Goal: Information Seeking & Learning: Learn about a topic

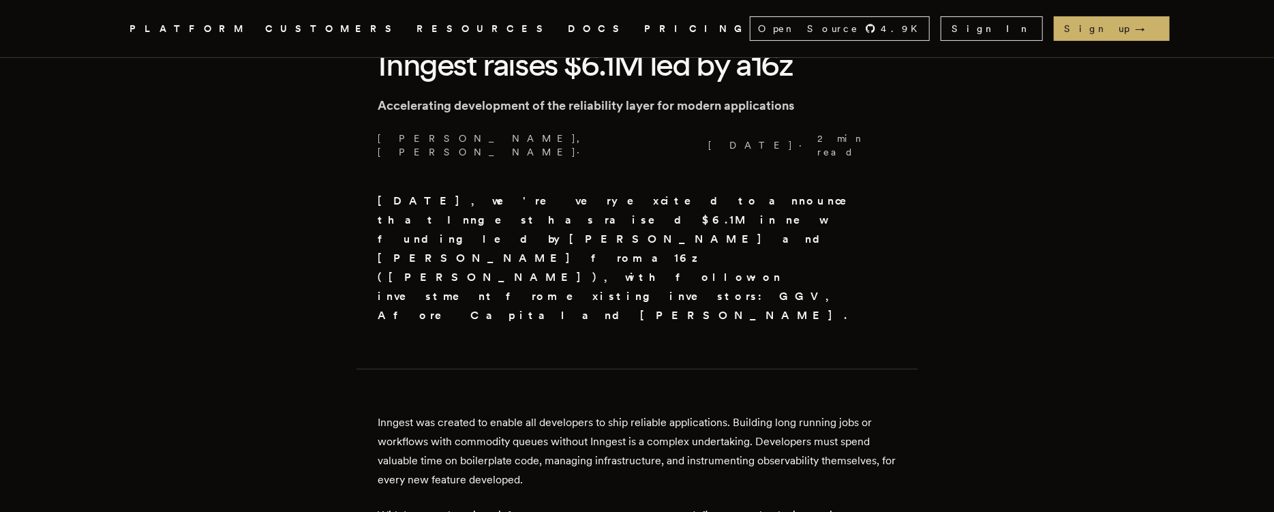
scroll to position [389, 0]
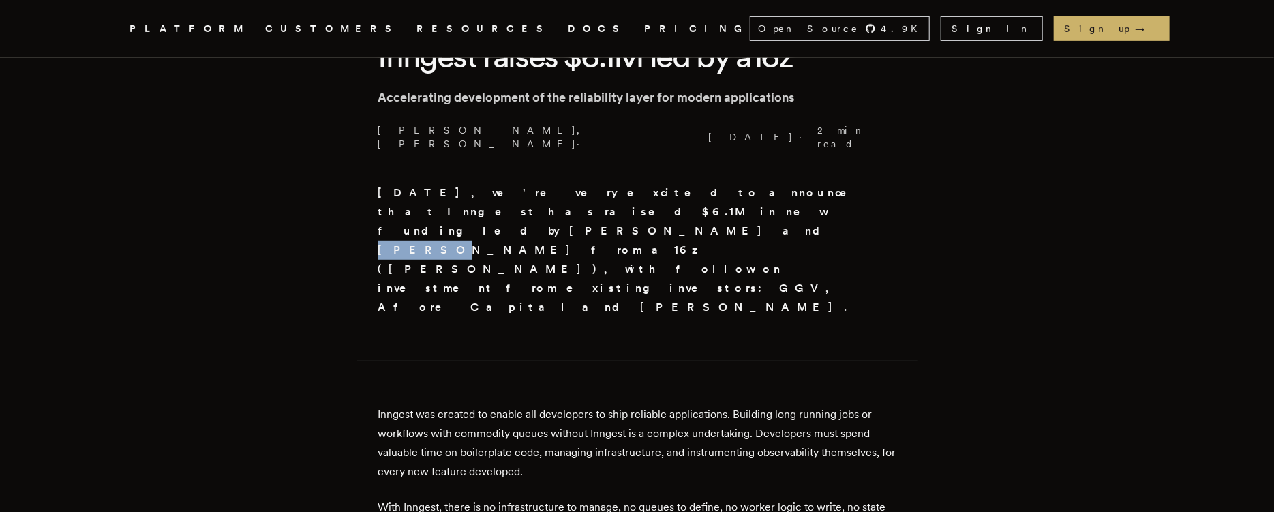
drag, startPoint x: 447, startPoint y: 198, endPoint x: 481, endPoint y: 201, distance: 34.9
click at [481, 201] on strong "Today, we're very excited to announce that Inngest has raised $6.1M in new fund…" at bounding box center [622, 249] width 488 height 127
copy strong "Yoko Li"
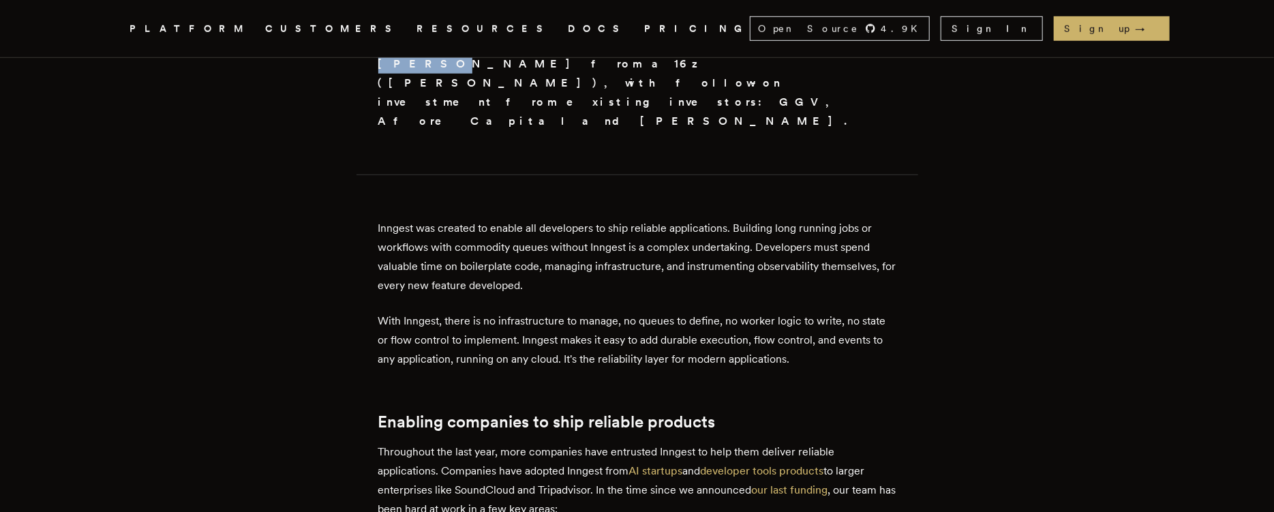
scroll to position [0, 0]
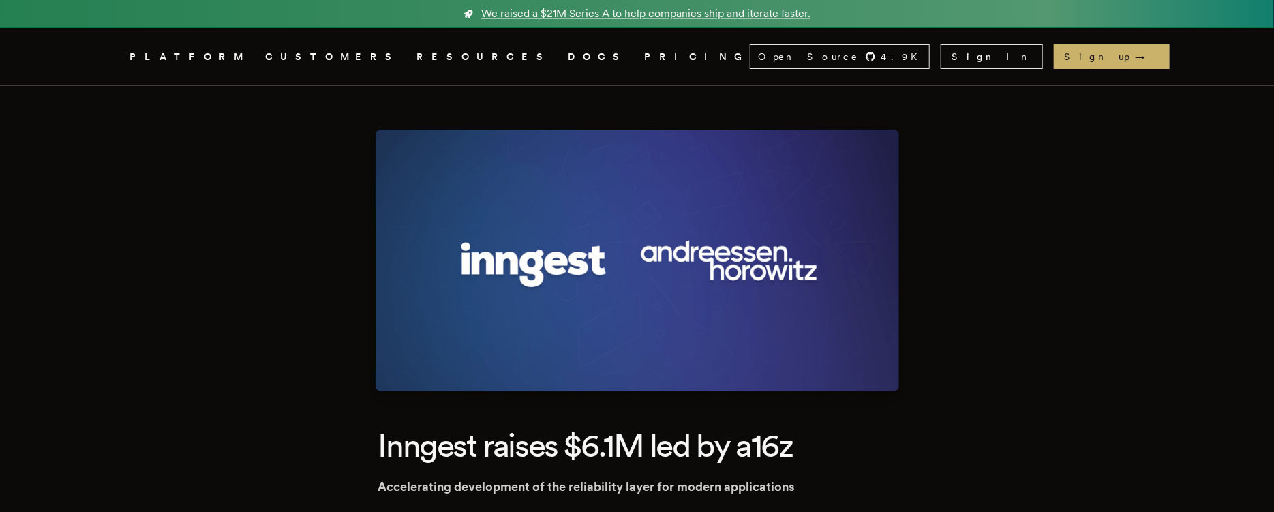
click at [593, 14] on span "We raised a $21M Series A to help companies ship and iterate faster." at bounding box center [645, 13] width 329 height 16
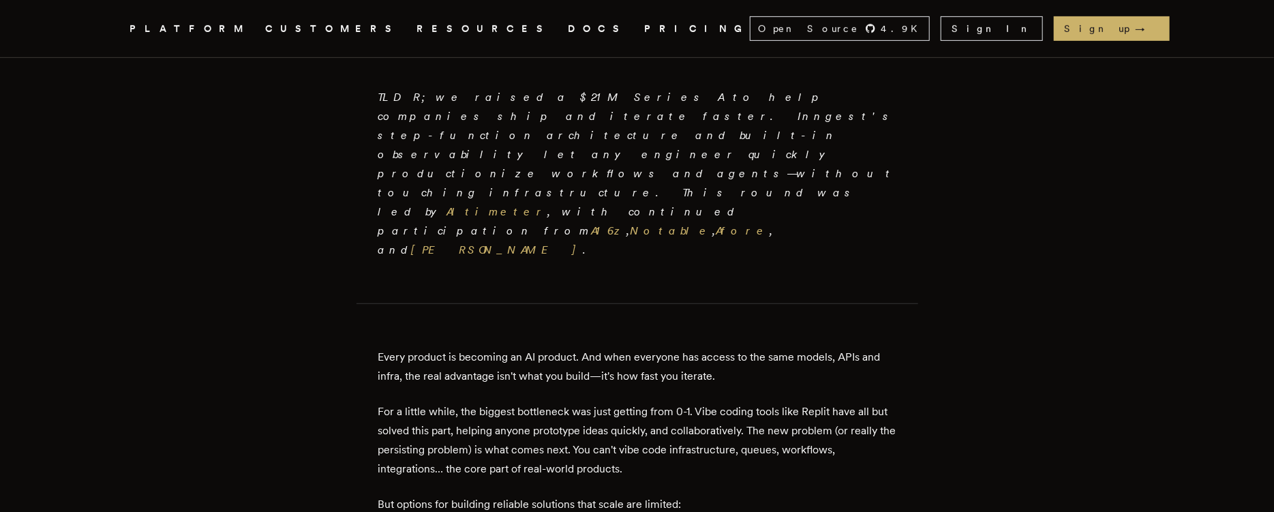
scroll to position [434, 0]
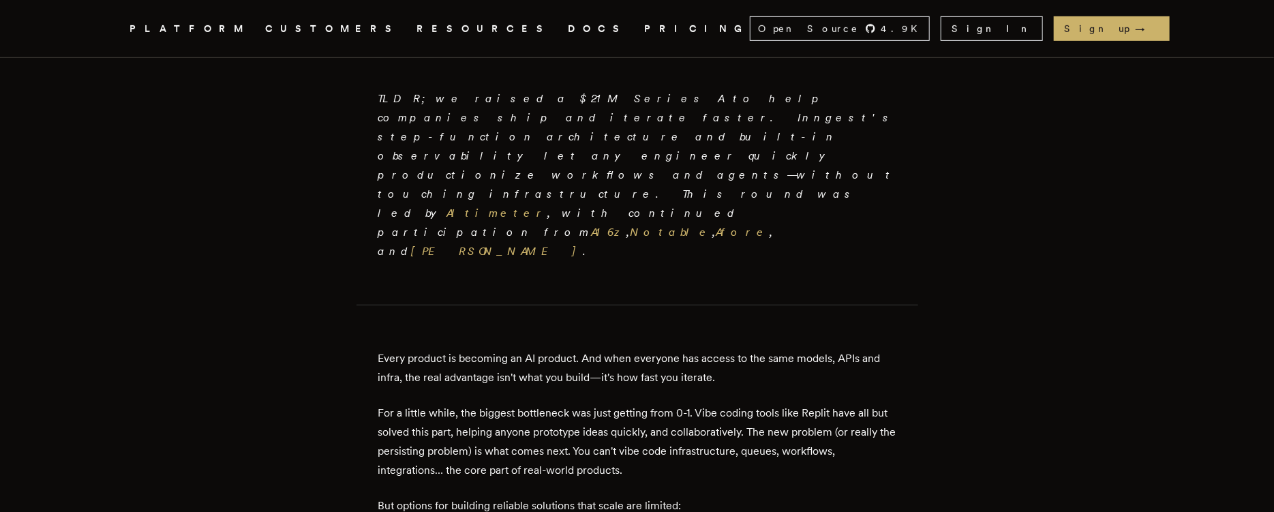
click at [571, 404] on p "For a little while, the biggest bottleneck was just getting from 0-1. Vibe codi…" at bounding box center [637, 442] width 518 height 76
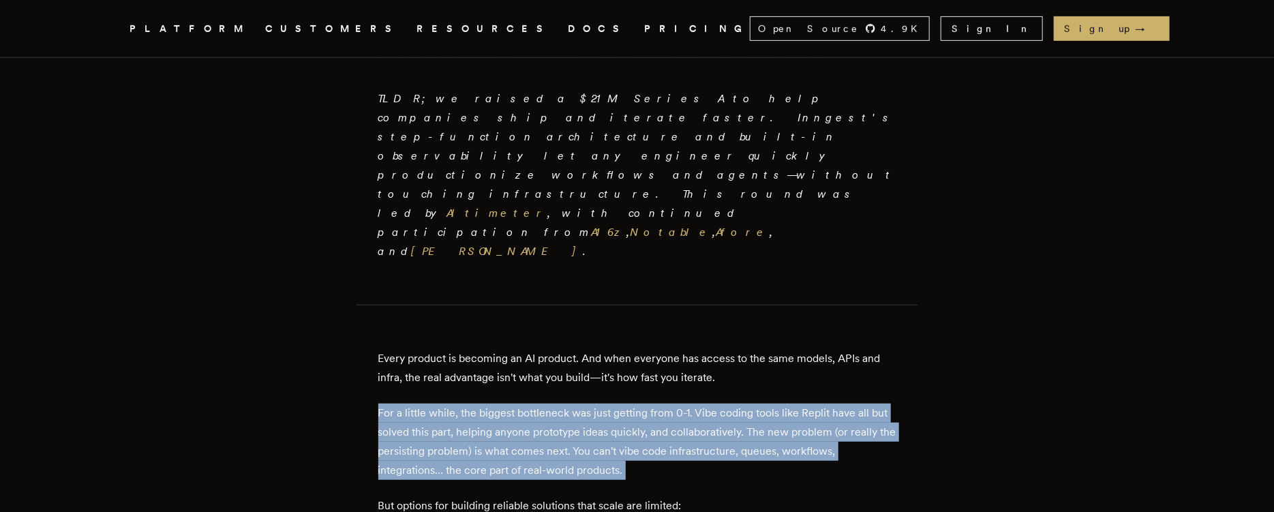
click at [571, 404] on p "For a little while, the biggest bottleneck was just getting from 0-1. Vibe codi…" at bounding box center [637, 442] width 518 height 76
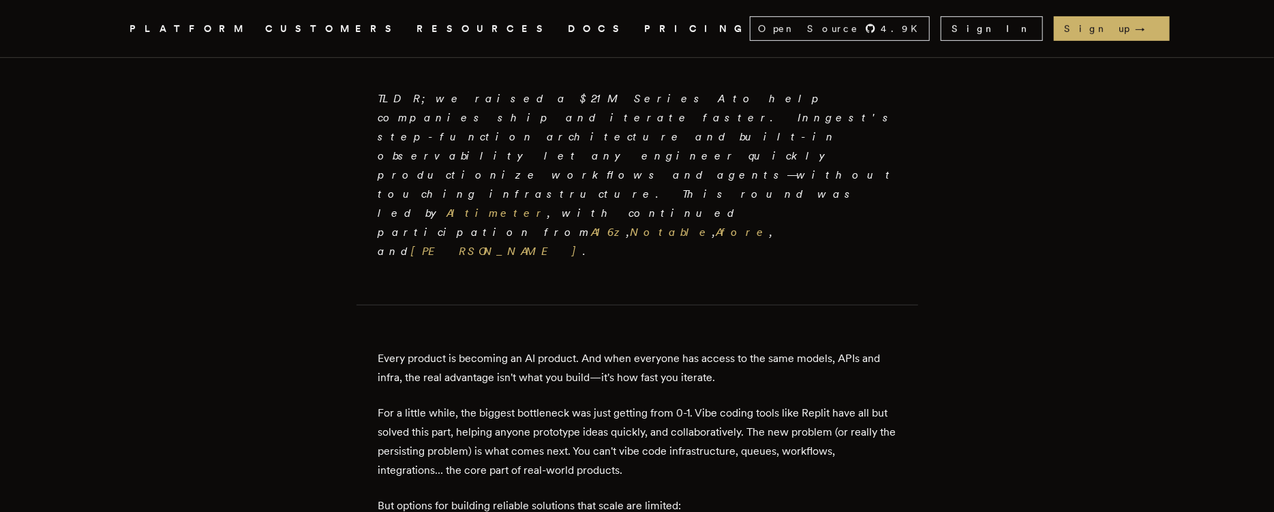
click at [597, 404] on p "For a little while, the biggest bottleneck was just getting from 0-1. Vibe codi…" at bounding box center [637, 442] width 518 height 76
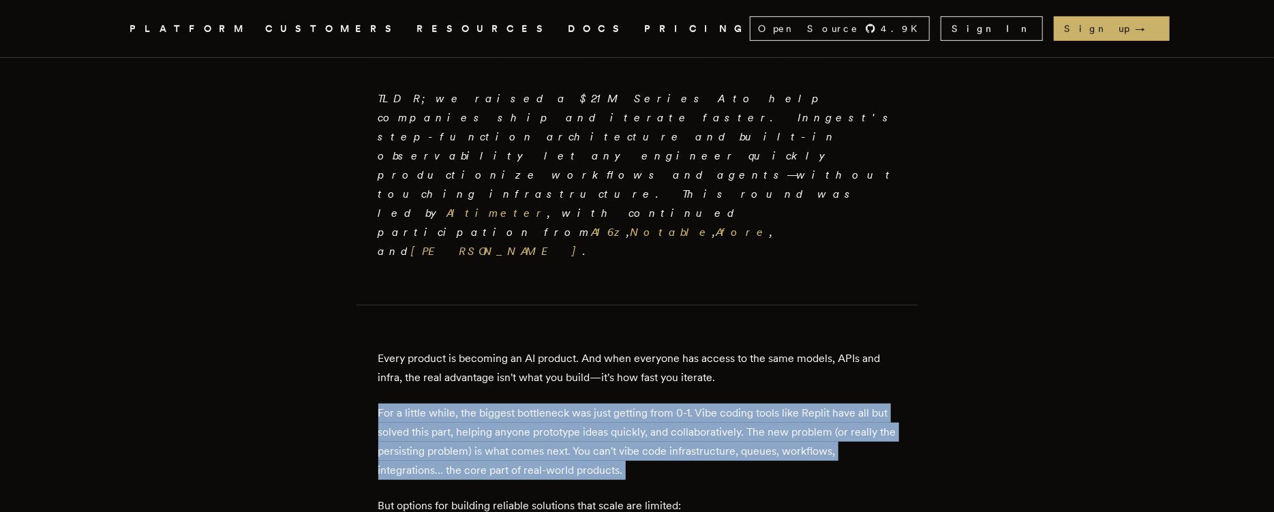
click at [597, 404] on p "For a little while, the biggest bottleneck was just getting from 0-1. Vibe codi…" at bounding box center [637, 442] width 518 height 76
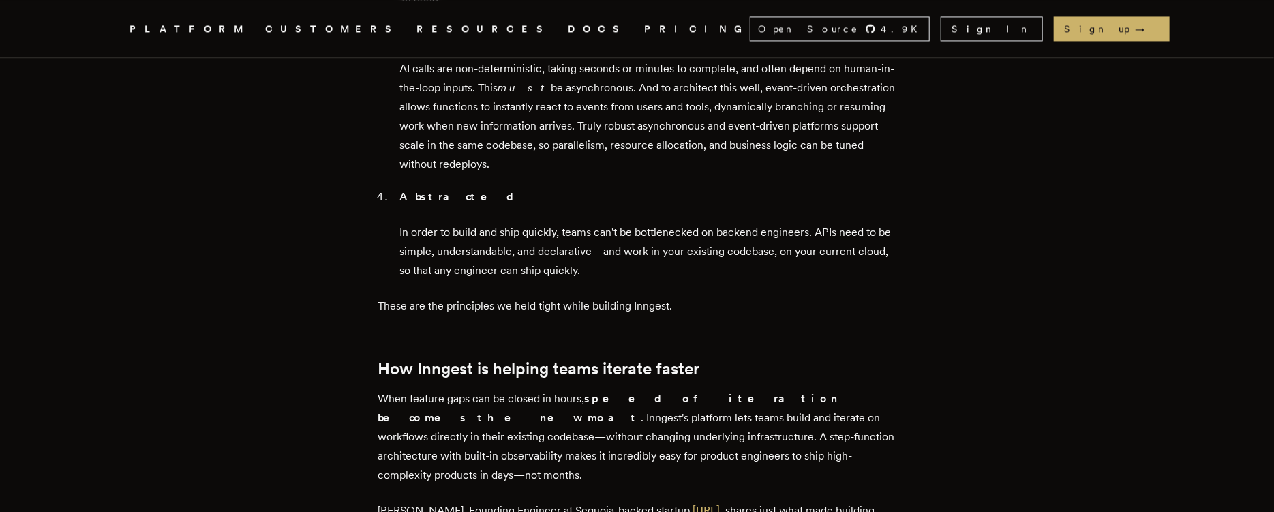
scroll to position [1856, 0]
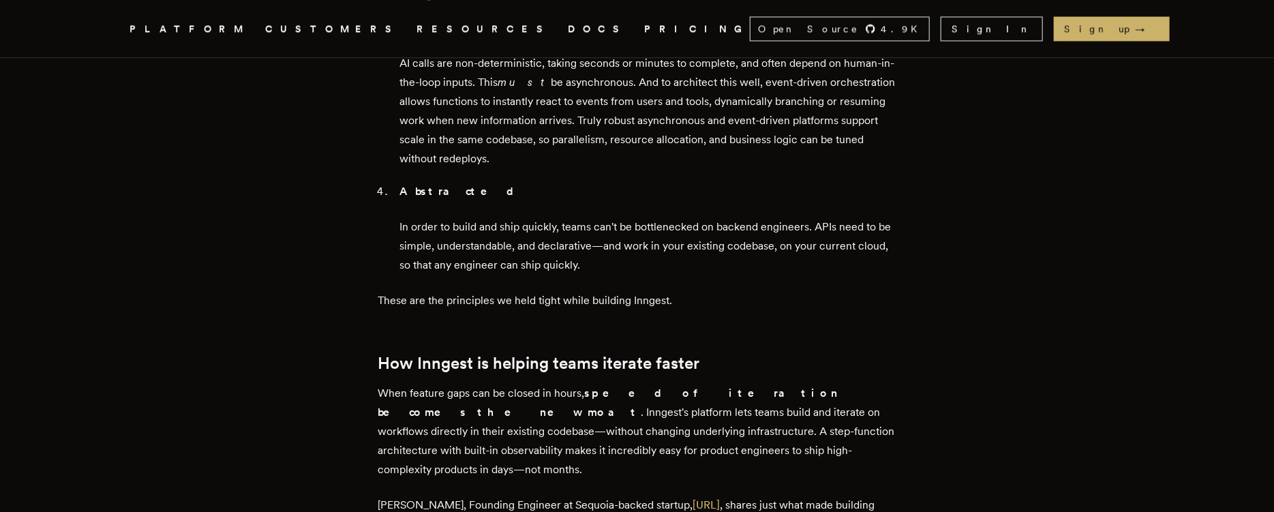
click at [580, 496] on p "[PERSON_NAME], Founding Engineer at Sequoia-backed startup, [URL] , shares just…" at bounding box center [637, 515] width 518 height 38
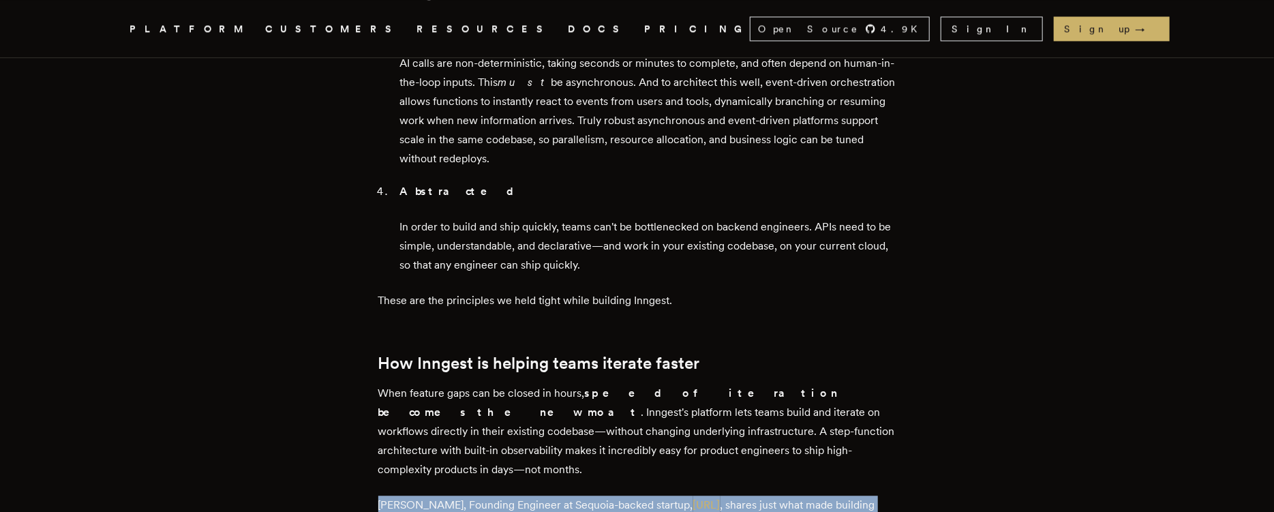
click at [580, 496] on p "[PERSON_NAME], Founding Engineer at Sequoia-backed startup, [URL] , shares just…" at bounding box center [637, 515] width 518 height 38
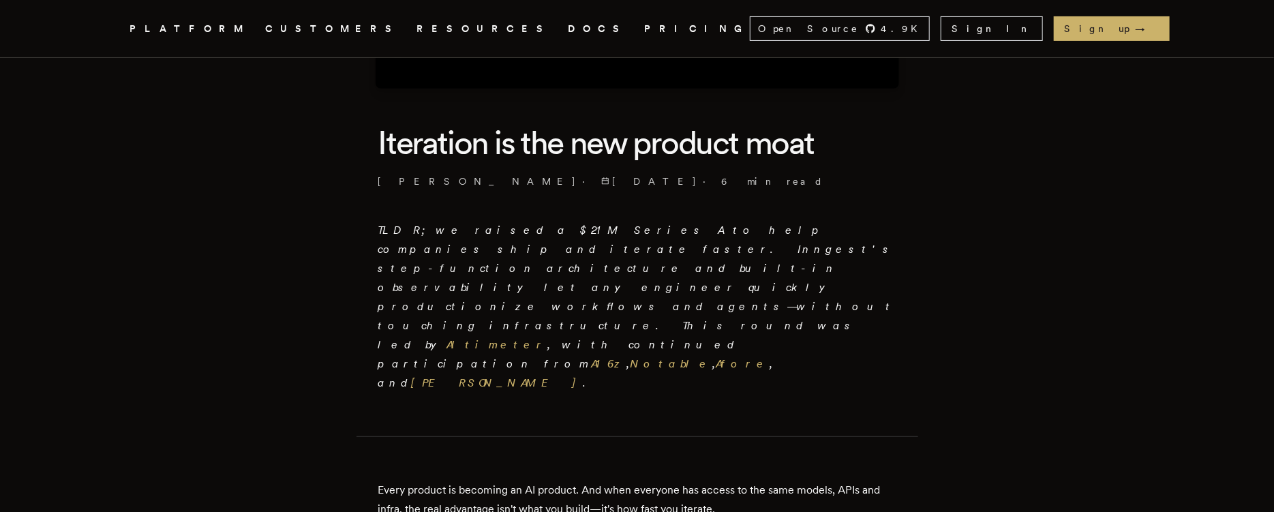
scroll to position [374, 0]
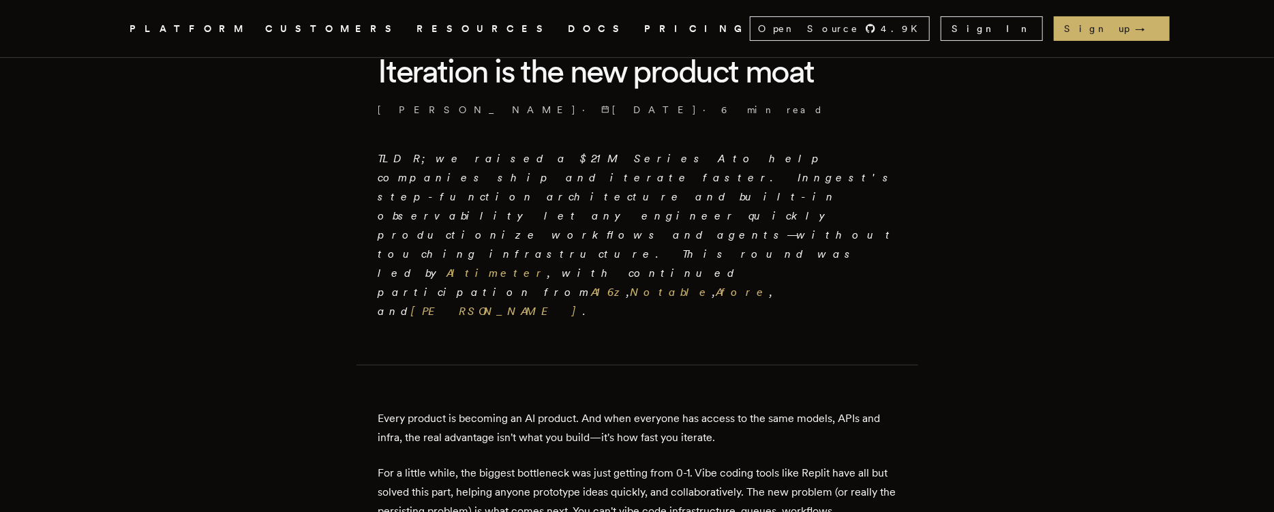
click at [675, 464] on p "For a little while, the biggest bottleneck was just getting from 0-1. Vibe codi…" at bounding box center [637, 502] width 518 height 76
click at [743, 409] on p "Every product is becoming an AI product. And when everyone has access to the sa…" at bounding box center [637, 428] width 518 height 38
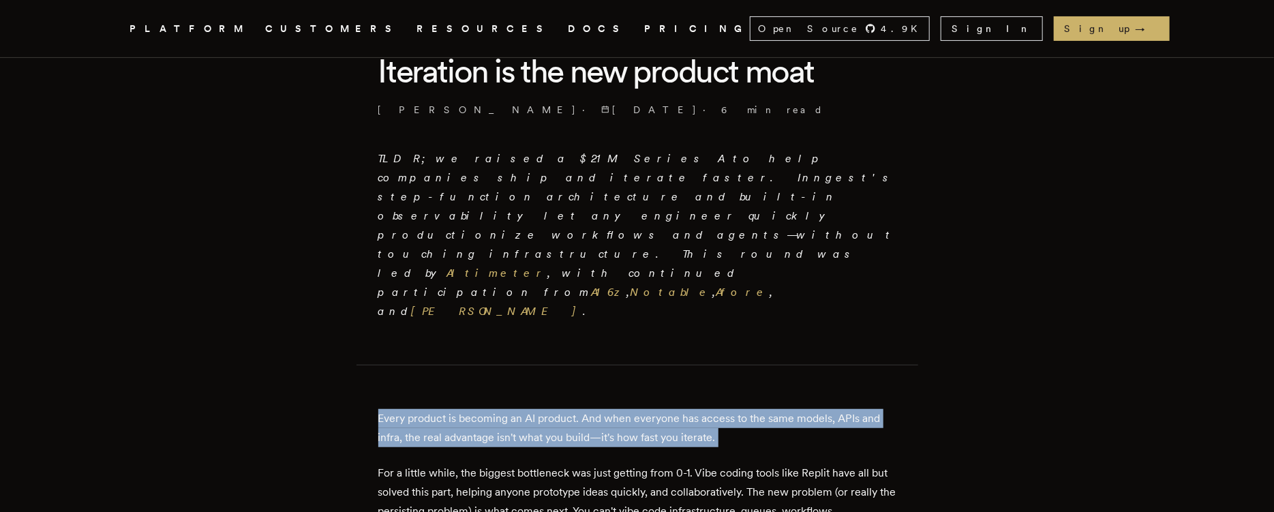
click at [743, 409] on p "Every product is becoming an AI product. And when everyone has access to the sa…" at bounding box center [637, 428] width 518 height 38
click at [742, 409] on p "Every product is becoming an AI product. And when everyone has access to the sa…" at bounding box center [637, 428] width 518 height 38
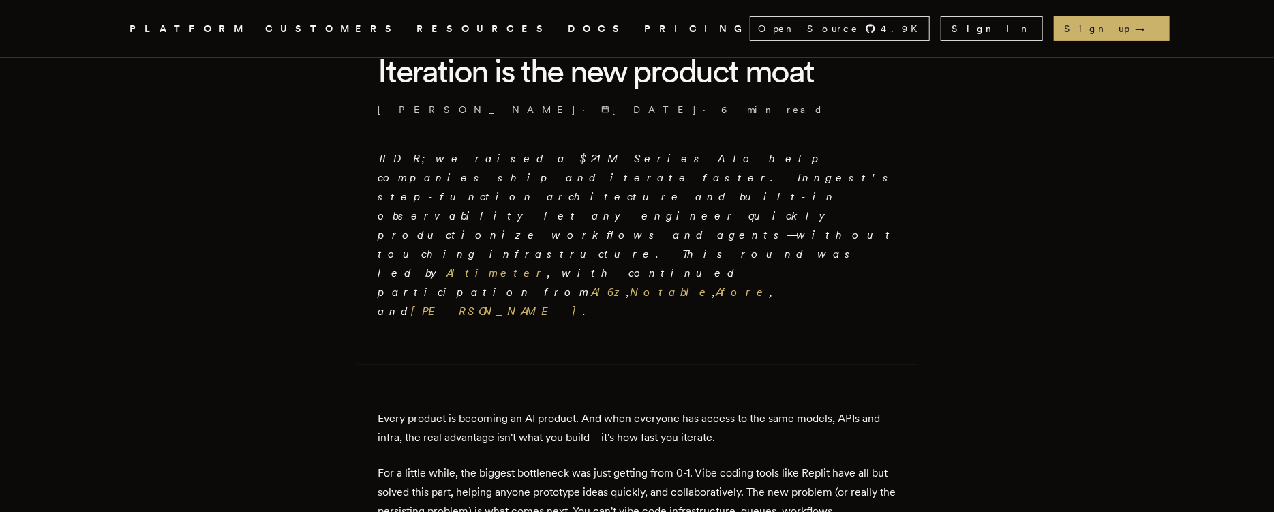
click at [742, 409] on p "Every product is becoming an AI product. And when everyone has access to the sa…" at bounding box center [637, 428] width 518 height 38
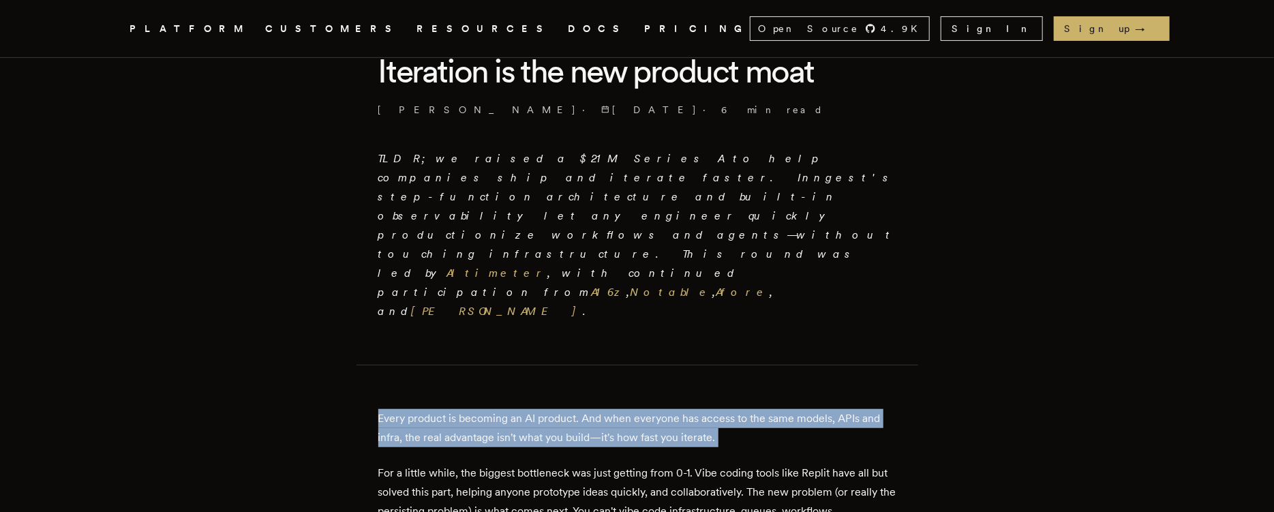
click at [742, 409] on p "Every product is becoming an AI product. And when everyone has access to the sa…" at bounding box center [637, 428] width 518 height 38
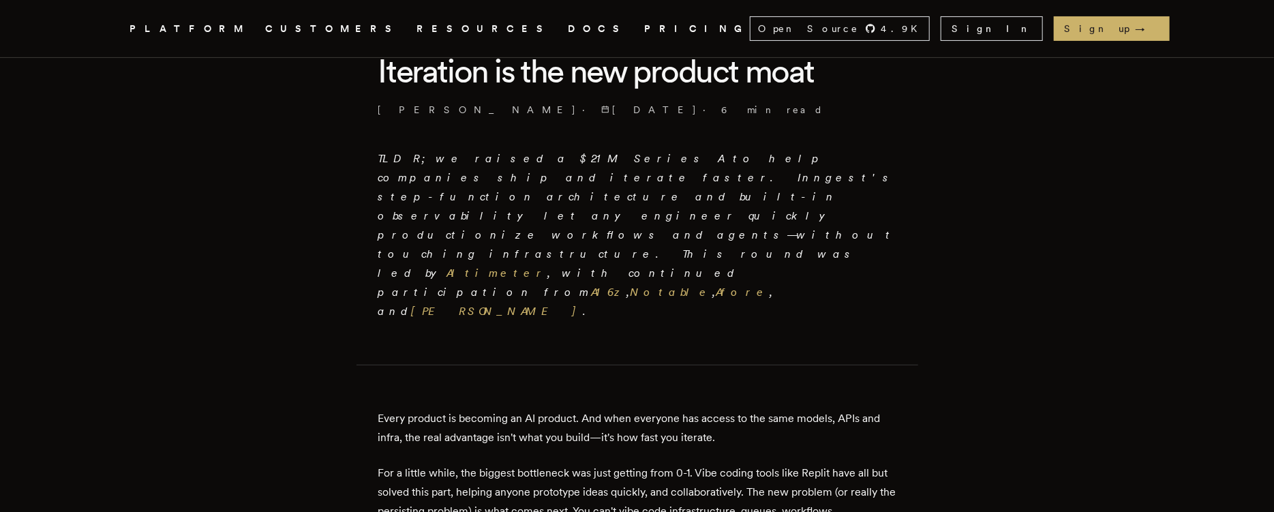
click at [622, 172] on em "TLDR; we raised a $21M Series A to help companies ship and iterate faster. Inng…" at bounding box center [637, 235] width 518 height 166
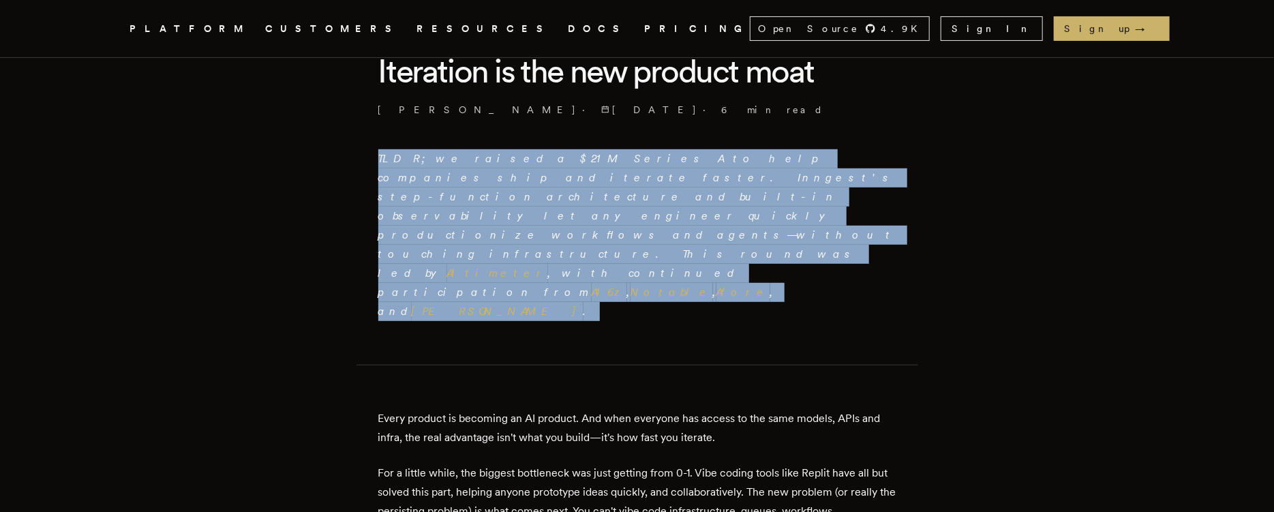
click at [622, 172] on em "TLDR; we raised a $21M Series A to help companies ship and iterate faster. Inng…" at bounding box center [637, 235] width 518 height 166
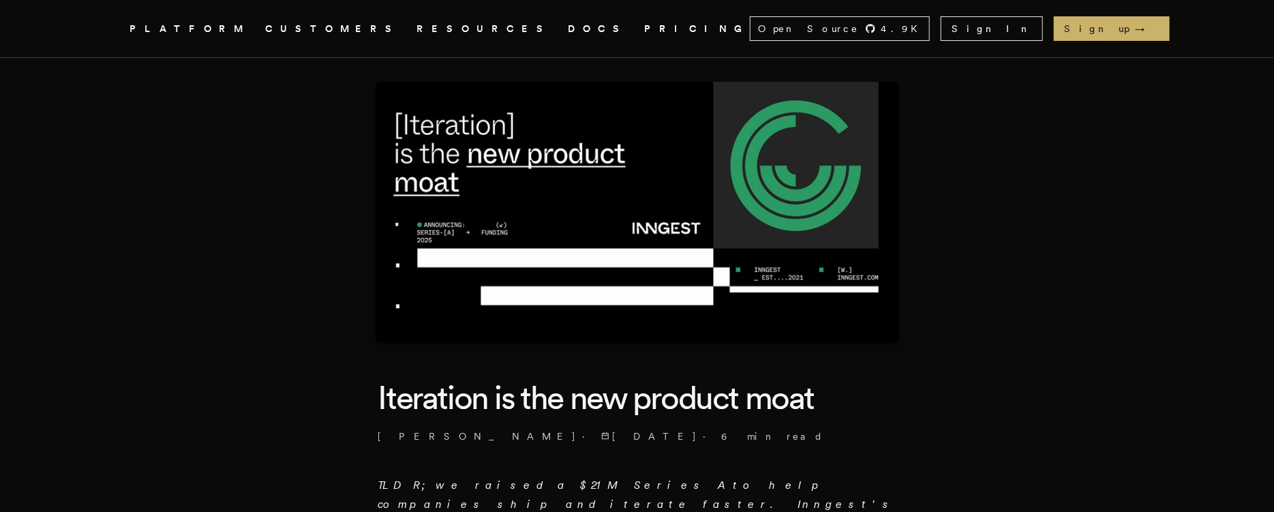
scroll to position [0, 0]
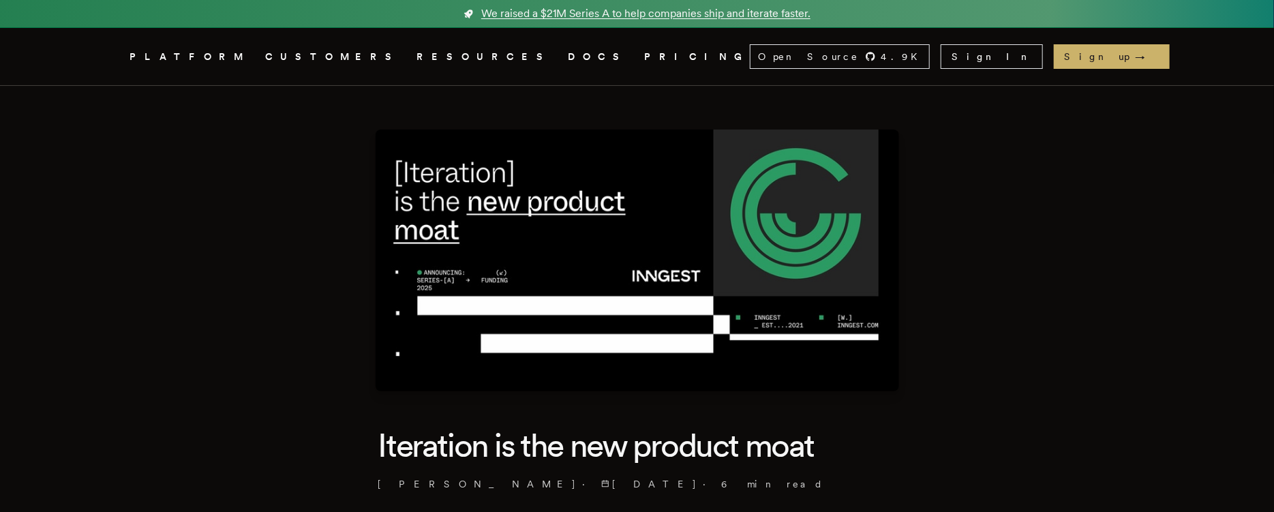
click at [612, 12] on span "We raised a $21M Series A to help companies ship and iterate faster." at bounding box center [645, 13] width 329 height 16
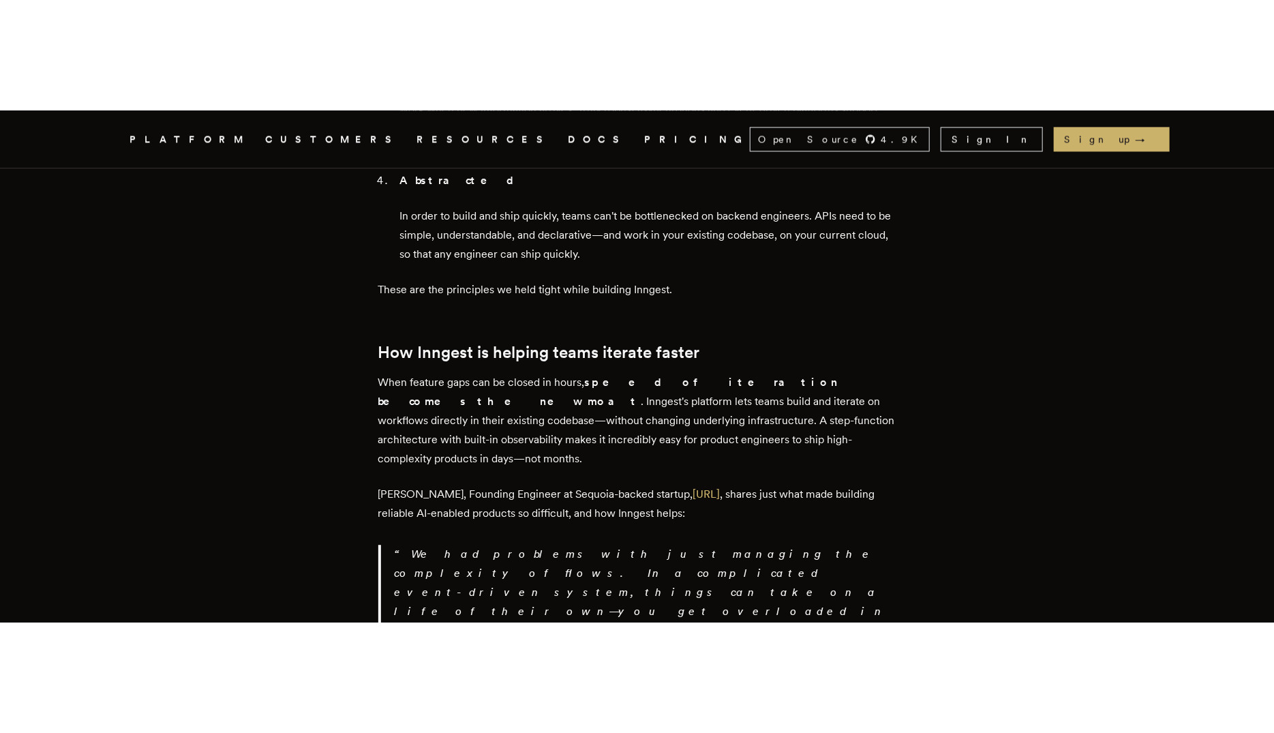
scroll to position [1582, 0]
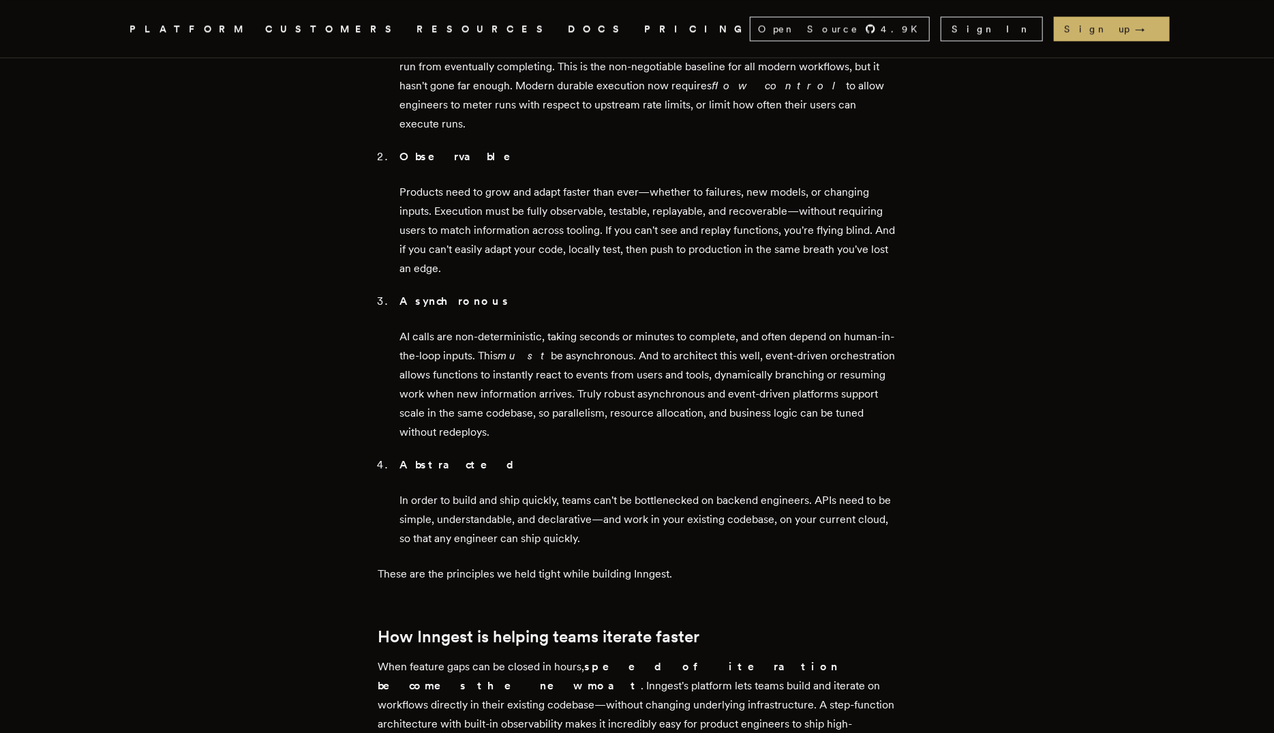
click at [1019, 212] on article "Iteration is the new product moat [PERSON_NAME] · [DATE] · 6 min read TLDR; we …" at bounding box center [638, 196] width 982 height 3384
click at [607, 455] on p "Abstracted" at bounding box center [648, 464] width 496 height 19
